Goal: Navigation & Orientation: Find specific page/section

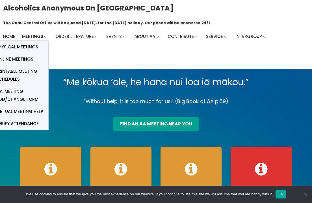
click at [29, 44] on span "Physical Meetings" at bounding box center [17, 47] width 42 height 8
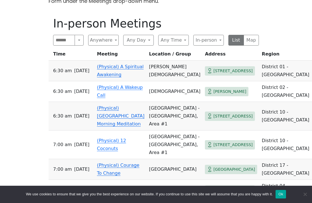
scroll to position [205, 0]
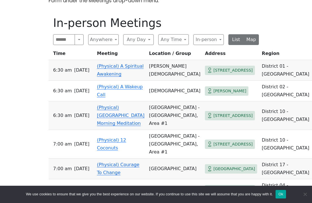
click at [247, 37] on button "Map" at bounding box center [252, 39] width 16 height 11
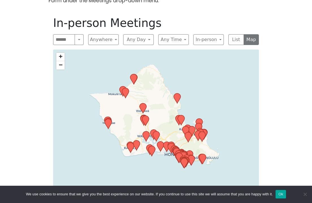
click at [286, 193] on button "Ok" at bounding box center [281, 194] width 10 height 8
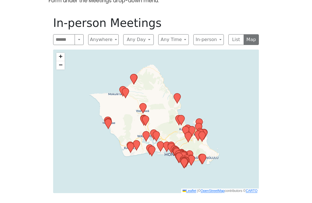
click at [63, 58] on link "+" at bounding box center [60, 57] width 8 height 8
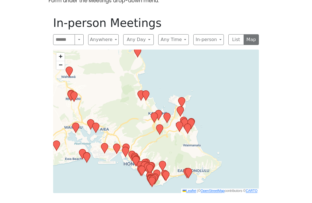
drag, startPoint x: 206, startPoint y: 140, endPoint x: 145, endPoint y: 117, distance: 65.4
click at [145, 117] on div "+ − Leaflet | © OpenStreetMap contributors © CARTO" at bounding box center [156, 120] width 206 height 143
click at [61, 57] on span "+" at bounding box center [61, 56] width 4 height 7
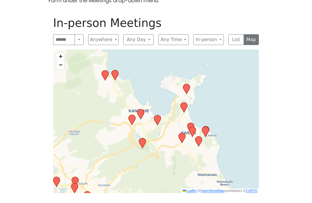
drag, startPoint x: 188, startPoint y: 139, endPoint x: 167, endPoint y: 145, distance: 21.4
click at [167, 145] on div "+ − Leaflet | © OpenStreetMap contributors © CARTO" at bounding box center [156, 120] width 206 height 143
click at [61, 55] on span "+" at bounding box center [61, 56] width 4 height 7
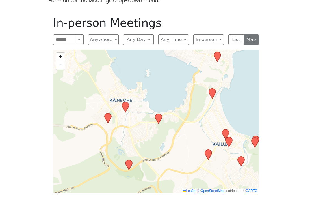
click at [225, 131] on icon at bounding box center [225, 134] width 7 height 10
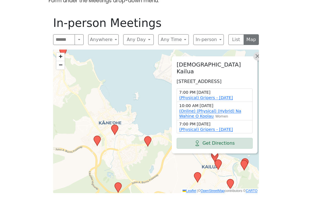
click at [258, 53] on span "×" at bounding box center [258, 56] width 6 height 7
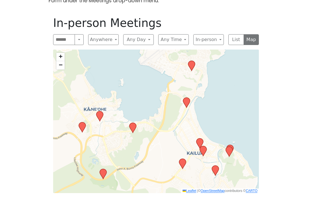
drag, startPoint x: 233, startPoint y: 109, endPoint x: 219, endPoint y: 96, distance: 18.7
click at [219, 96] on div "+ − Leaflet | © OpenStreetMap contributors © CARTO" at bounding box center [156, 120] width 206 height 143
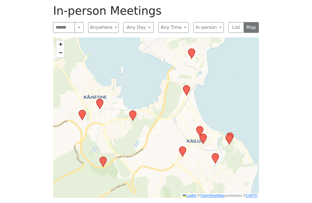
scroll to position [217, 0]
